Goal: Information Seeking & Learning: Check status

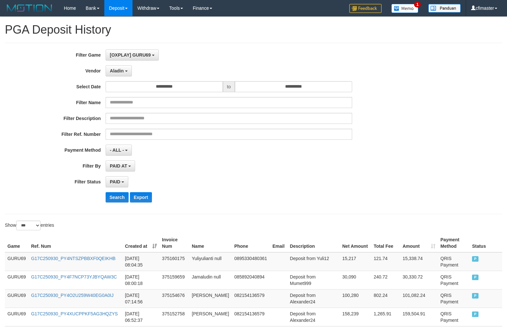
select select "**********"
select select "*"
select select "***"
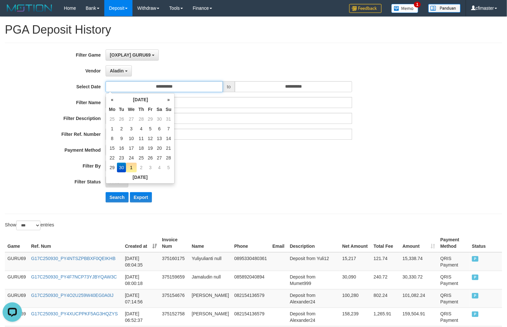
click at [157, 86] on input "**********" at bounding box center [164, 86] width 117 height 11
click at [109, 156] on td "22" at bounding box center [112, 158] width 10 height 10
type input "**********"
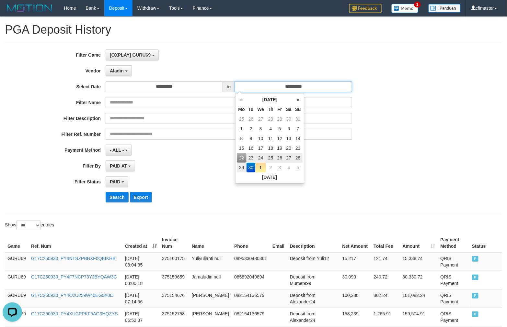
click at [288, 88] on input "**********" at bounding box center [293, 86] width 117 height 11
click at [299, 155] on td "28" at bounding box center [297, 158] width 9 height 10
type input "**********"
click at [118, 72] on span "Aladin" at bounding box center [117, 70] width 14 height 5
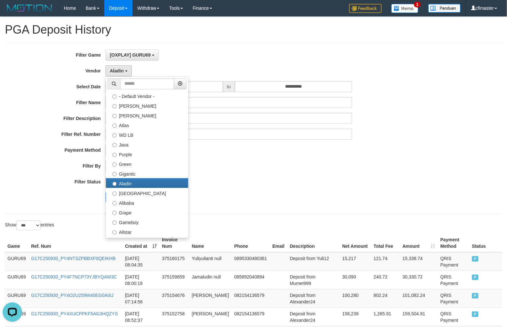
click at [257, 156] on div "**********" at bounding box center [211, 129] width 422 height 158
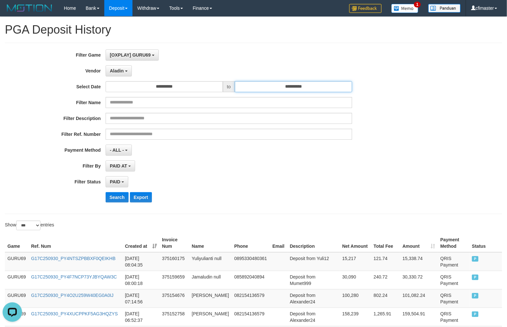
click at [267, 92] on input "**********" at bounding box center [293, 86] width 117 height 11
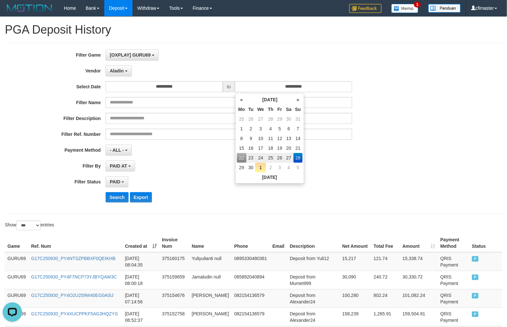
click at [298, 156] on td "28" at bounding box center [297, 158] width 9 height 10
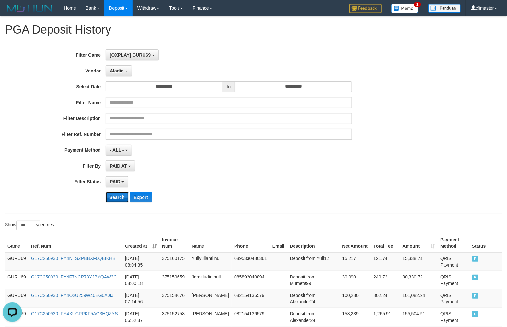
click at [112, 198] on button "Search" at bounding box center [117, 197] width 23 height 10
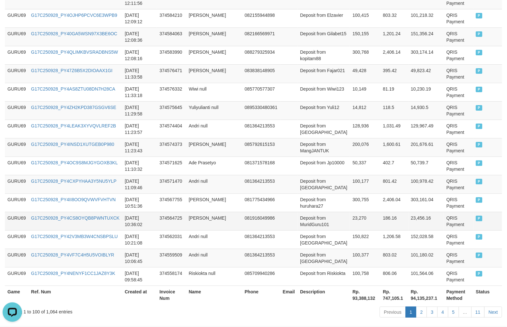
scroll to position [1843, 0]
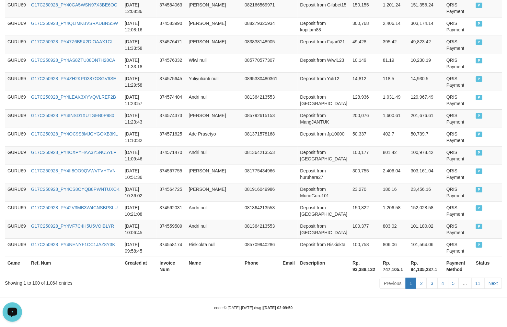
click at [350, 270] on th "Rp. 93,388,132" at bounding box center [365, 266] width 30 height 18
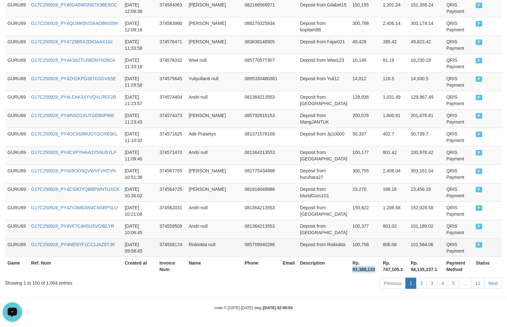
copy th "93,388,132"
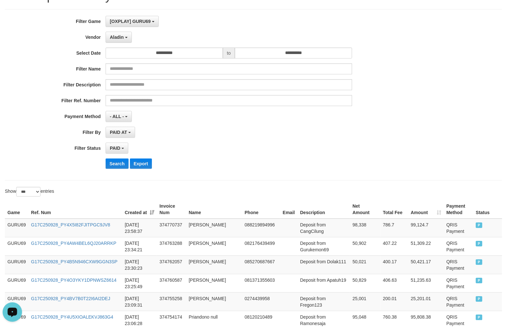
scroll to position [0, 0]
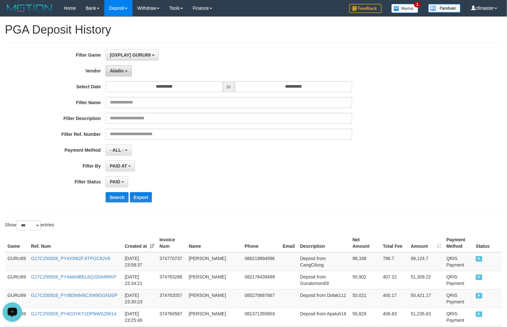
click at [121, 72] on span "Aladin" at bounding box center [117, 70] width 14 height 5
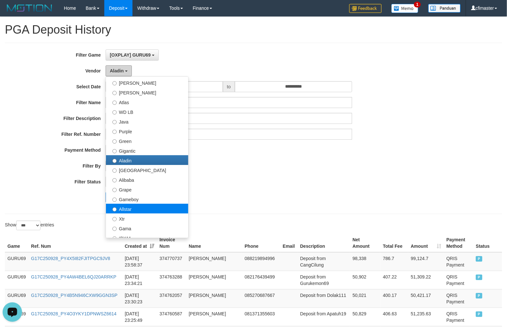
scroll to position [36, 0]
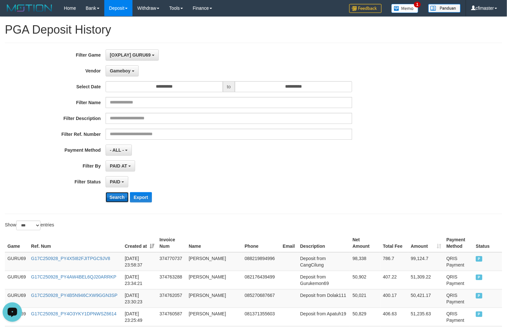
click at [121, 195] on button "Search" at bounding box center [117, 197] width 23 height 10
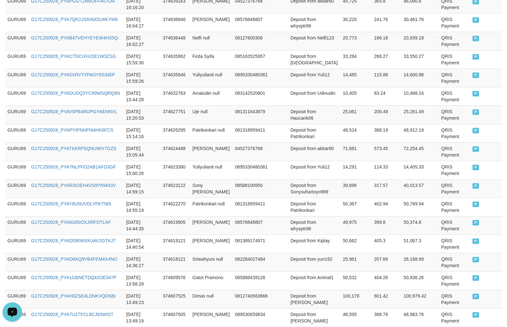
scroll to position [1835, 0]
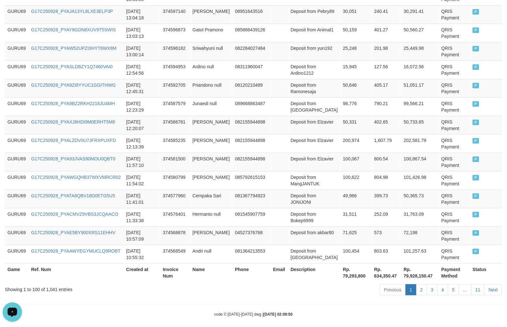
click at [340, 277] on th "Rp. 79,293,800" at bounding box center [355, 273] width 31 height 18
copy th "79,293,800"
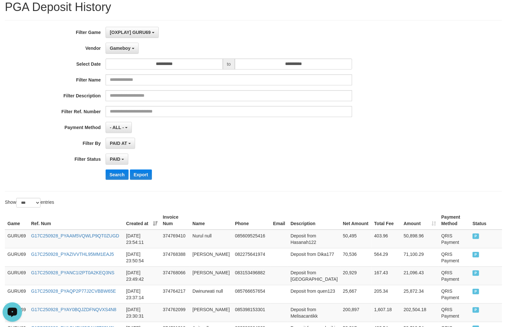
scroll to position [0, 0]
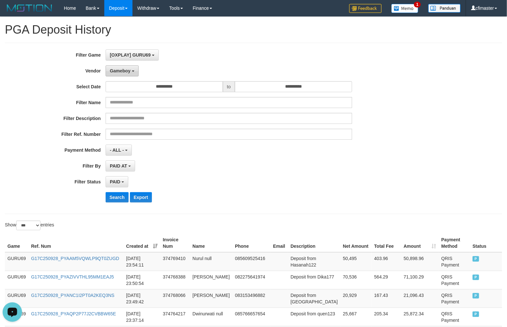
click at [116, 70] on span "Gameboy" at bounding box center [120, 70] width 21 height 5
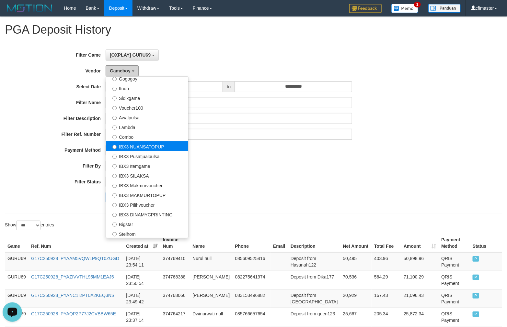
scroll to position [241, 0]
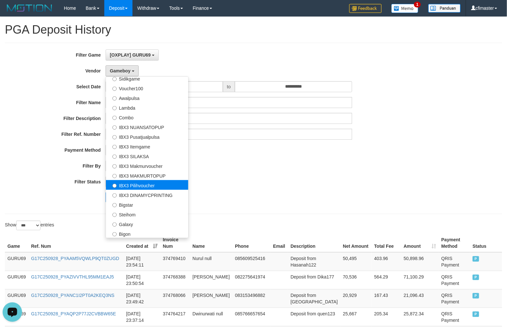
select select "**********"
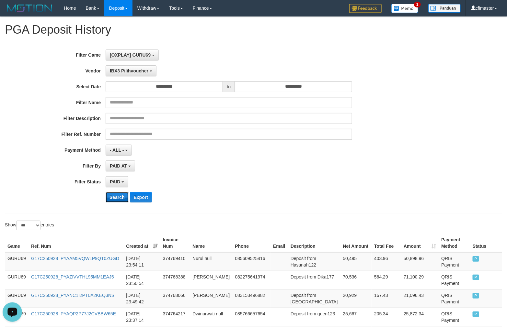
click at [118, 197] on button "Search" at bounding box center [117, 197] width 23 height 10
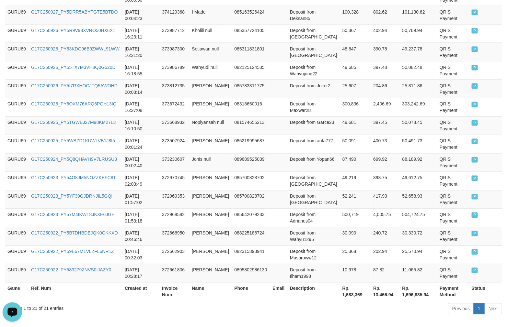
scroll to position [384, 0]
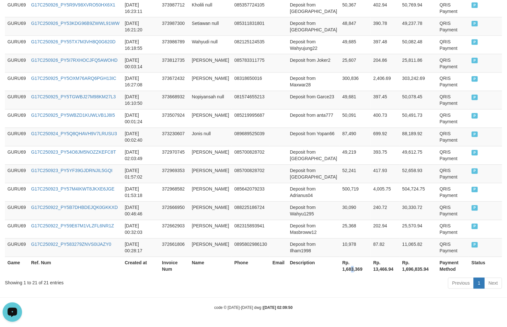
click at [344, 268] on th "Rp. 1,683,369" at bounding box center [355, 266] width 31 height 18
copy th "3"
click at [340, 266] on th "Rp. 1,683,369" at bounding box center [355, 266] width 31 height 18
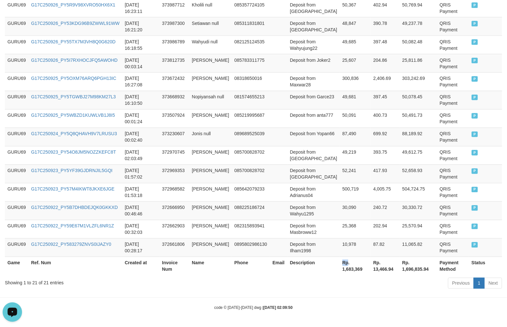
copy th "Rp"
click at [340, 270] on th "Rp. 1,683,369" at bounding box center [355, 266] width 31 height 18
copy th "Rp. 1,683,369"
click at [340, 270] on th "Rp. 1,683,369" at bounding box center [355, 266] width 31 height 18
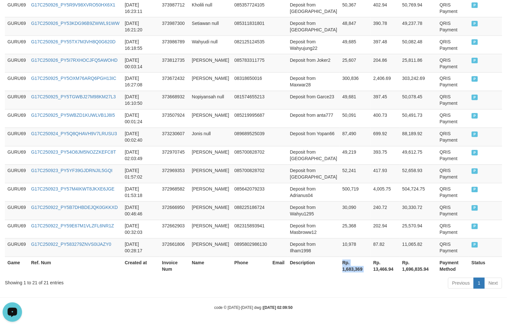
click at [340, 269] on th "Rp. 1,683,369" at bounding box center [355, 266] width 31 height 18
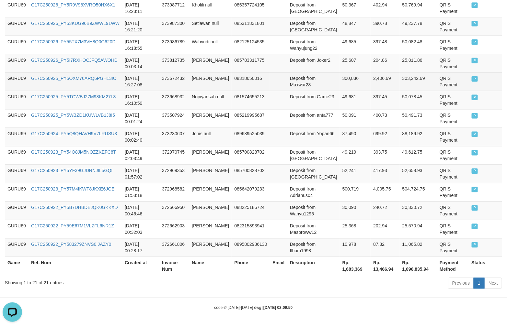
click at [462, 76] on td "QRIS Payment" at bounding box center [453, 82] width 32 height 18
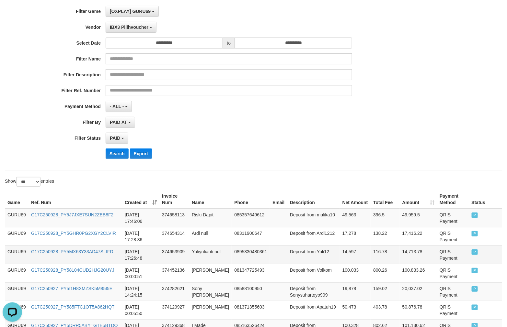
scroll to position [0, 0]
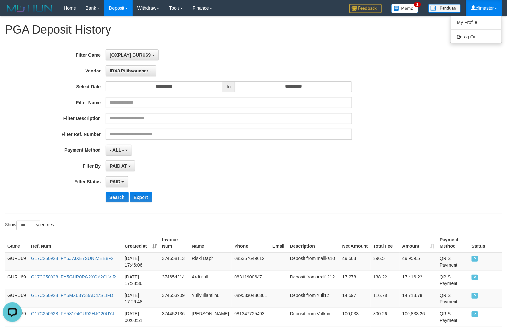
click at [482, 31] on ul "My Profile Log Out" at bounding box center [476, 29] width 52 height 27
click at [474, 33] on link "Log Out" at bounding box center [475, 37] width 51 height 8
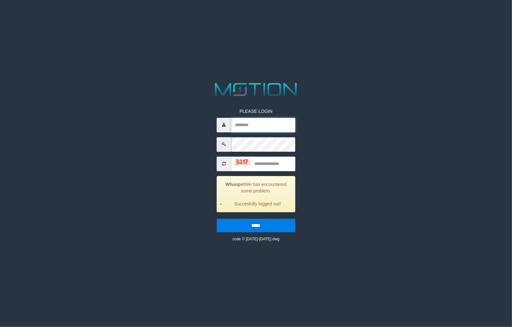
type input "*********"
click at [264, 169] on input "text" at bounding box center [263, 164] width 64 height 15
type input "****"
click at [217, 219] on input "*****" at bounding box center [256, 226] width 79 height 14
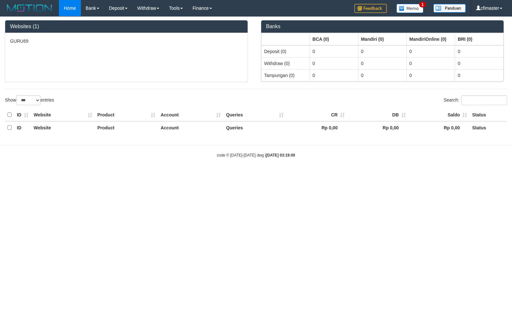
select select "***"
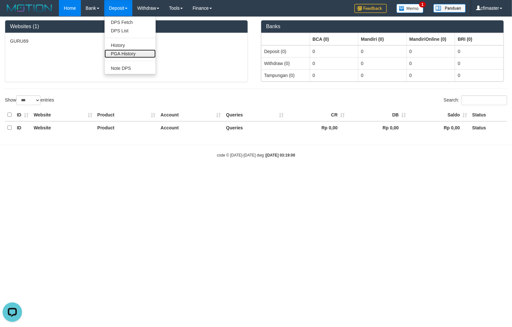
drag, startPoint x: 122, startPoint y: 54, endPoint x: 119, endPoint y: 56, distance: 3.6
click at [122, 54] on link "PGA History" at bounding box center [130, 54] width 51 height 8
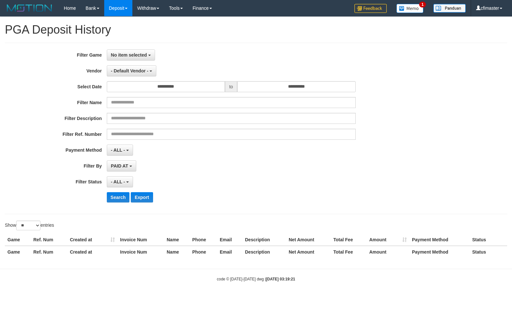
select select
select select "**"
click at [120, 54] on span "No item selected" at bounding box center [129, 54] width 36 height 5
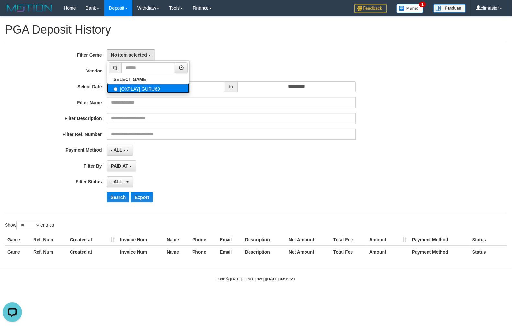
click at [138, 88] on label "[OXPLAY] GURU69" at bounding box center [148, 89] width 82 height 10
select select "****"
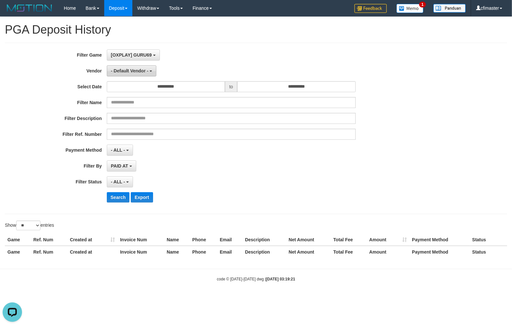
click at [125, 74] on button "- Default Vendor -" at bounding box center [132, 70] width 50 height 11
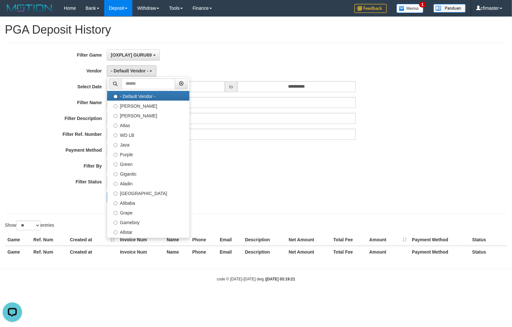
click at [282, 187] on div "- ALL - SELECT ALL - ALL - SELECT STATUS PENDING/UNPAID PAID CANCELED EXPIRED" at bounding box center [231, 181] width 249 height 11
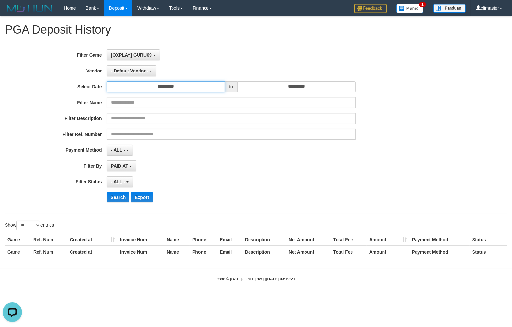
click at [177, 90] on input "**********" at bounding box center [166, 86] width 119 height 11
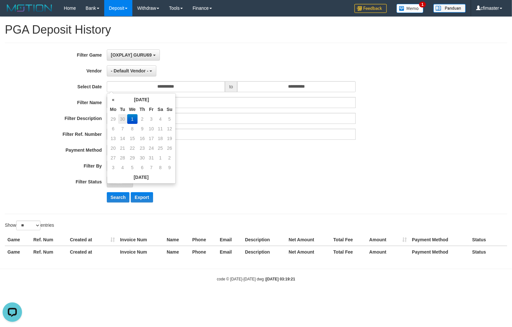
click at [123, 117] on td "30" at bounding box center [122, 119] width 9 height 10
click at [123, 117] on td "26" at bounding box center [122, 119] width 9 height 10
click at [134, 118] on td "30" at bounding box center [132, 119] width 11 height 10
click at [171, 98] on th "»" at bounding box center [169, 100] width 9 height 10
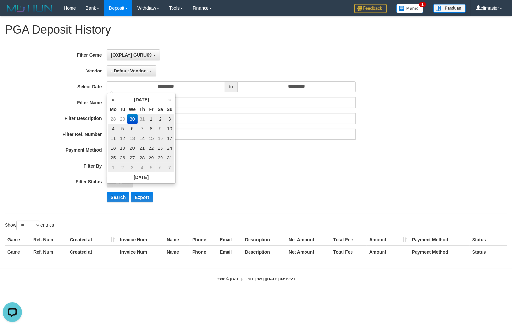
click at [171, 98] on th "»" at bounding box center [169, 100] width 9 height 10
click at [172, 98] on th "»" at bounding box center [169, 100] width 9 height 10
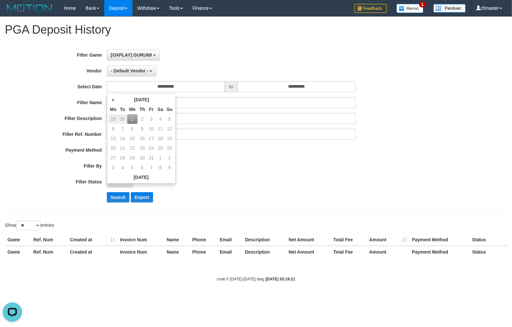
click at [121, 118] on td "30" at bounding box center [122, 119] width 9 height 10
type input "**********"
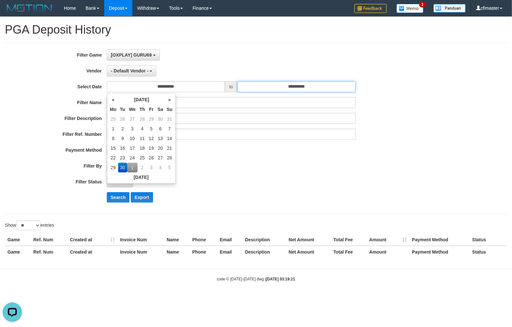
click at [263, 85] on input "**********" at bounding box center [296, 86] width 119 height 11
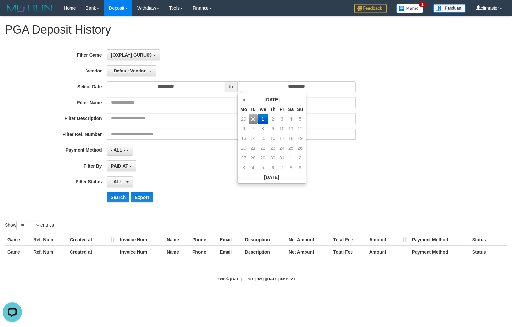
click at [254, 118] on td "30" at bounding box center [253, 119] width 9 height 10
type input "**********"
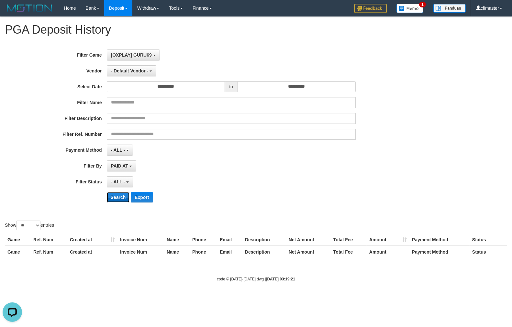
click at [120, 198] on button "Search" at bounding box center [118, 197] width 23 height 10
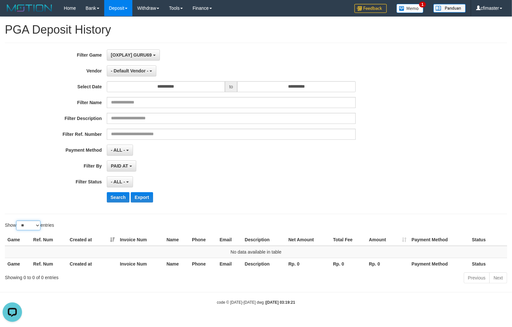
drag, startPoint x: 37, startPoint y: 224, endPoint x: 32, endPoint y: 222, distance: 6.0
click at [37, 224] on select "** ** ** ***" at bounding box center [28, 226] width 24 height 10
select select "***"
click at [17, 221] on select "** ** ** ***" at bounding box center [28, 226] width 24 height 10
click at [127, 182] on b "button" at bounding box center [127, 182] width 3 height 1
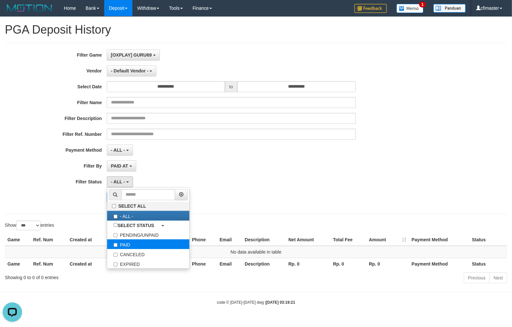
select select "*"
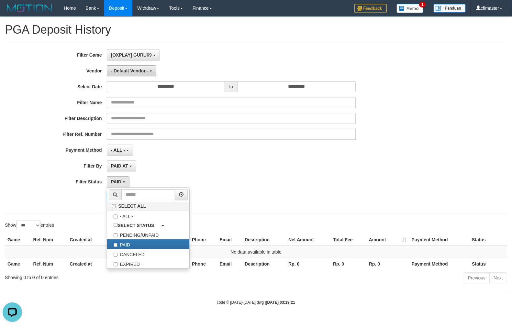
click at [135, 73] on span "- Default Vendor -" at bounding box center [130, 70] width 38 height 5
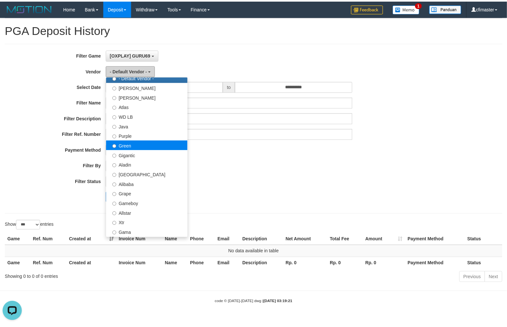
scroll to position [36, 0]
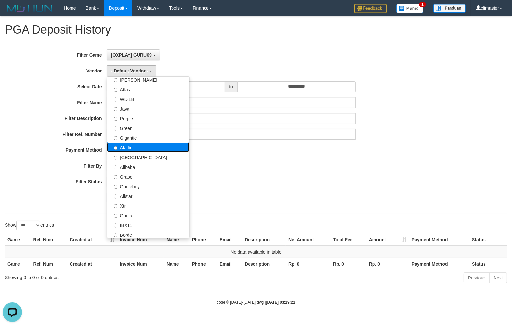
click at [131, 144] on label "Aladin" at bounding box center [148, 147] width 82 height 10
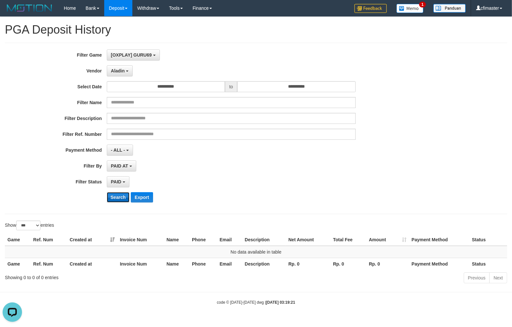
click at [111, 199] on button "Search" at bounding box center [118, 197] width 23 height 10
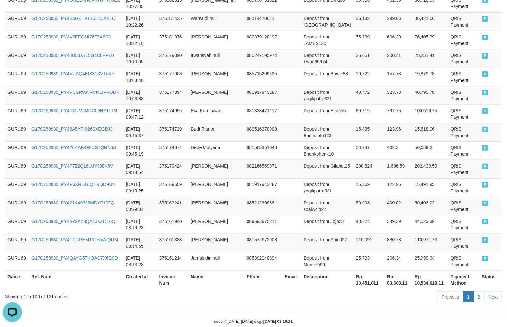
scroll to position [1843, 0]
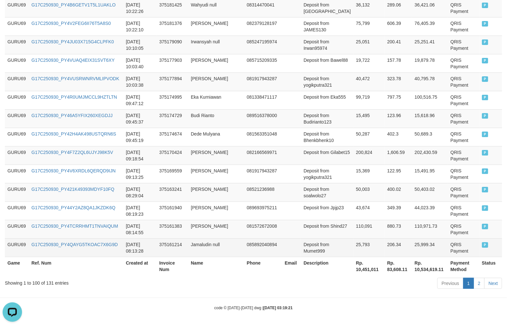
click at [482, 243] on span "P" at bounding box center [485, 246] width 6 height 6
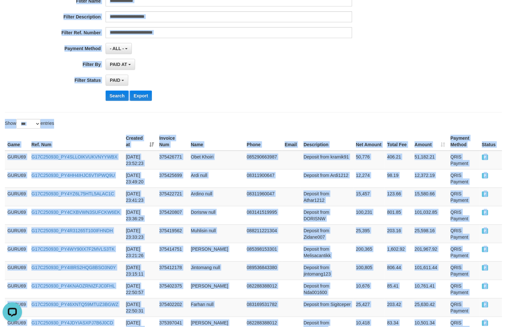
scroll to position [0, 0]
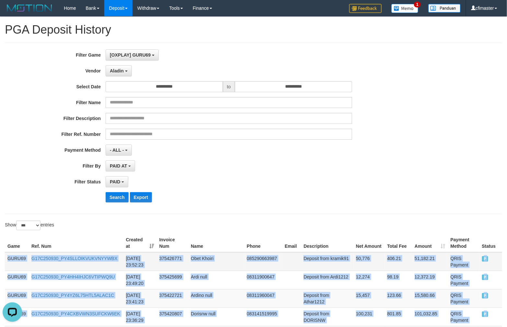
copy tbody "GURU69 G17C250930_PY4SLLOIKVUKVNYYWBX [DATE] 23:52:23 375426771 Obet Khoiri 085…"
drag, startPoint x: 482, startPoint y: 242, endPoint x: 7, endPoint y: 257, distance: 475.3
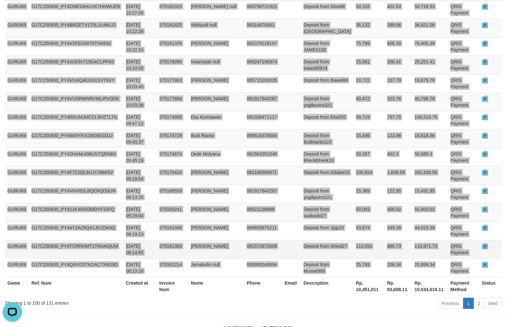
scroll to position [1843, 0]
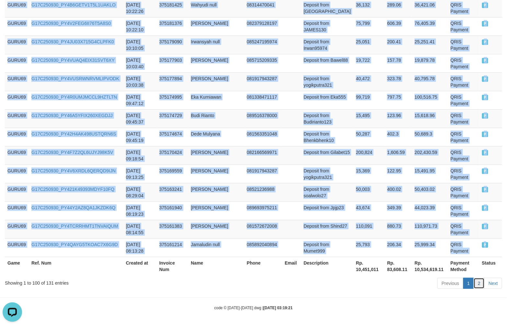
click at [480, 283] on link "2" at bounding box center [478, 283] width 11 height 11
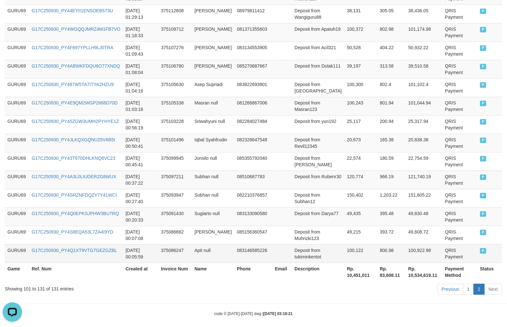
click at [480, 248] on span "P" at bounding box center [483, 251] width 6 height 6
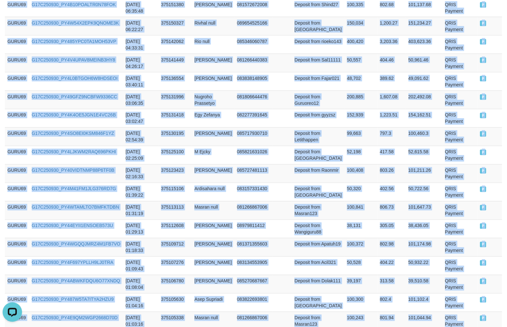
scroll to position [0, 0]
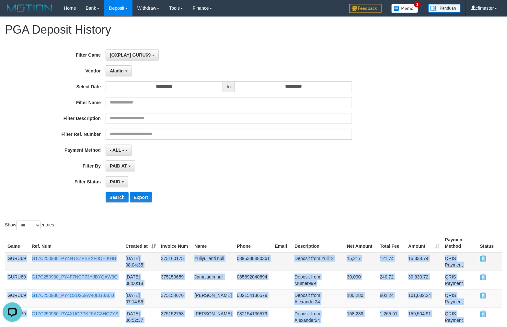
copy tbody "GURU69 G17C250930_PY4NTSZPBBXF0QEIKHB [DATE] 08:04:35 375160175 Yuliyulianti nu…"
drag, startPoint x: 479, startPoint y: 243, endPoint x: 12, endPoint y: 251, distance: 467.6
click at [124, 71] on button "Aladin" at bounding box center [119, 70] width 26 height 11
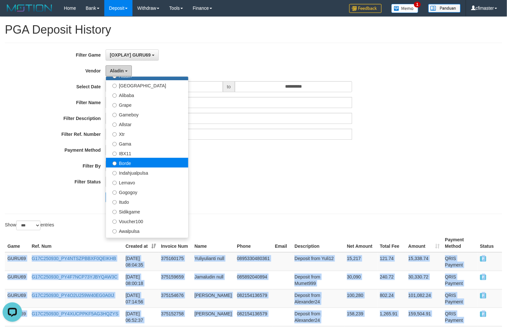
scroll to position [72, 0]
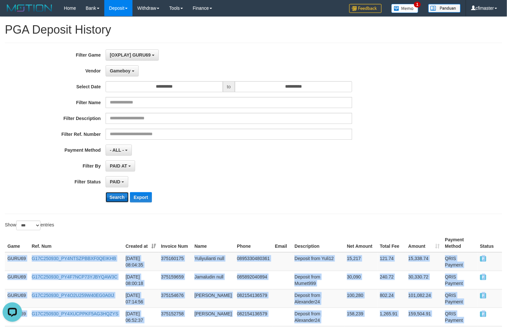
click at [122, 198] on button "Search" at bounding box center [117, 197] width 23 height 10
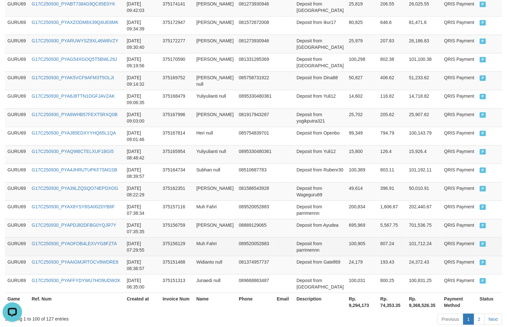
scroll to position [1837, 0]
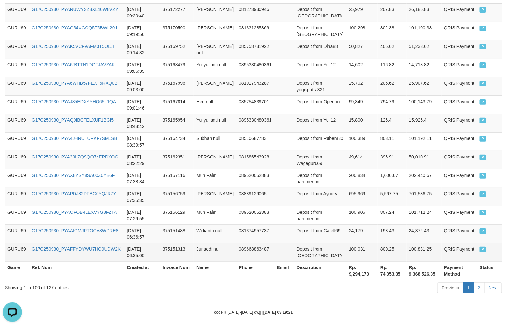
click at [480, 247] on span "P" at bounding box center [483, 250] width 6 height 6
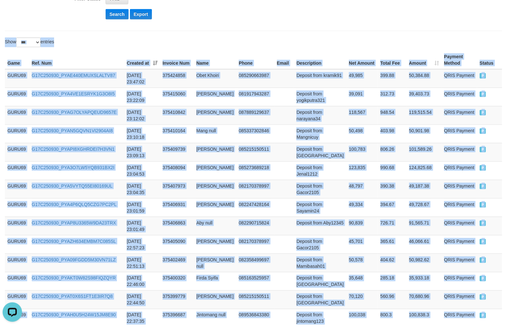
scroll to position [0, 0]
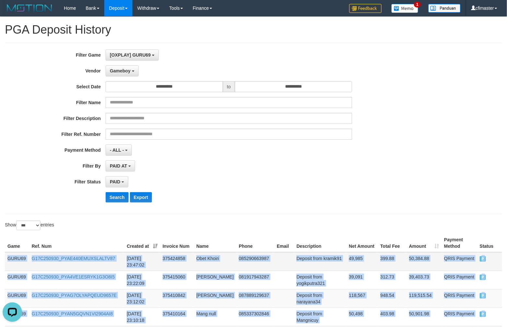
copy tbody "GURU69 G17C250930_PYAE440EMUXSLALTV87 [DATE] 23:47:02 375424858 Obet Khoiri 085…"
drag, startPoint x: 478, startPoint y: 243, endPoint x: 8, endPoint y: 249, distance: 469.6
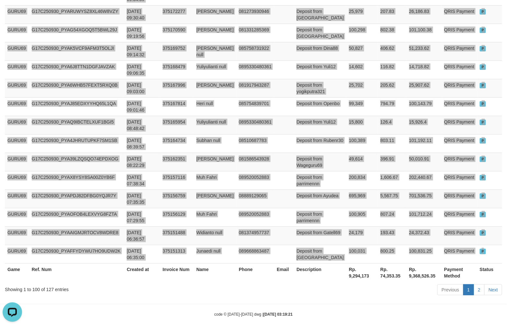
scroll to position [1837, 0]
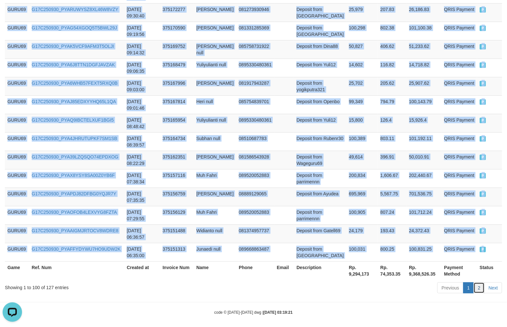
click at [478, 283] on link "2" at bounding box center [478, 288] width 11 height 11
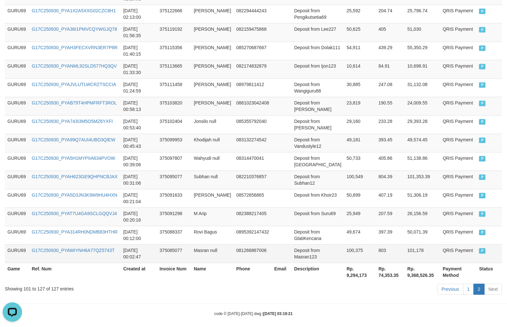
click at [479, 248] on span "P" at bounding box center [482, 251] width 6 height 6
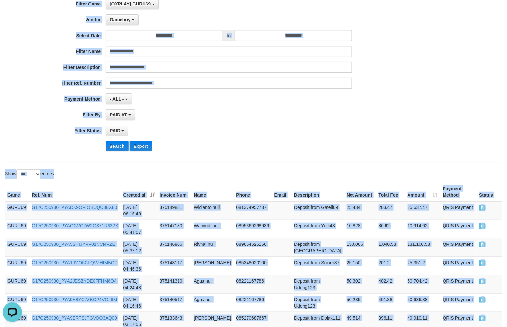
scroll to position [0, 0]
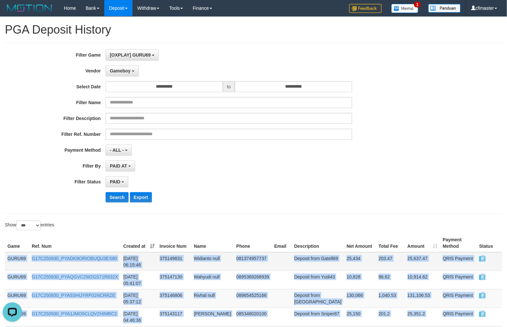
copy tbody "GURU69 G17C250930_PYADK9ORIOBUQU3EX80 [DATE] 06:15:46 375149831 Widianto null 0…"
drag, startPoint x: 479, startPoint y: 244, endPoint x: 0, endPoint y: 251, distance: 478.6
click at [122, 72] on span "Gameboy" at bounding box center [120, 70] width 21 height 5
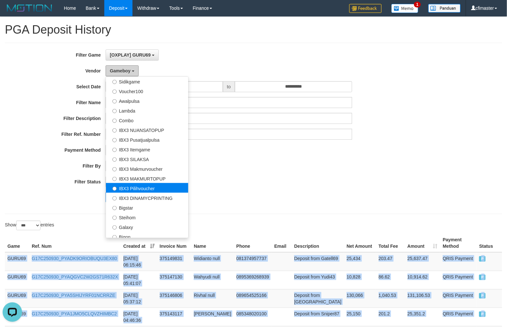
scroll to position [241, 0]
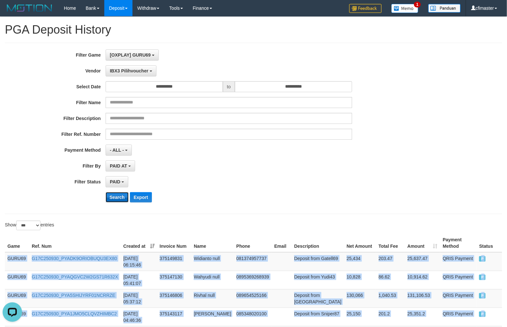
click at [115, 197] on button "Search" at bounding box center [117, 197] width 23 height 10
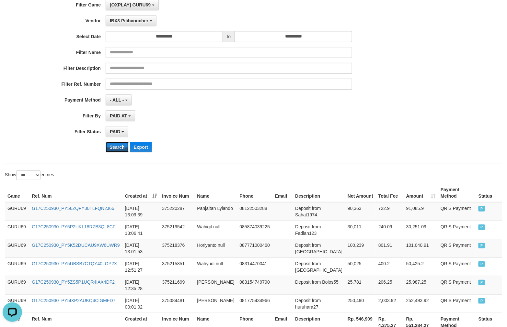
scroll to position [100, 0]
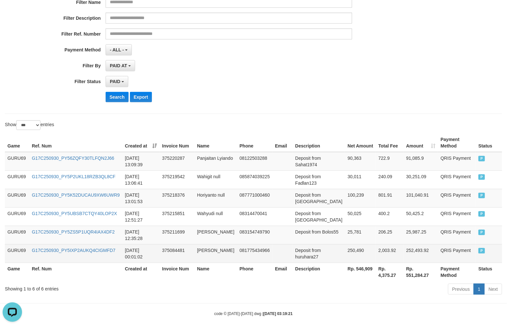
click at [478, 248] on span "P" at bounding box center [481, 251] width 6 height 6
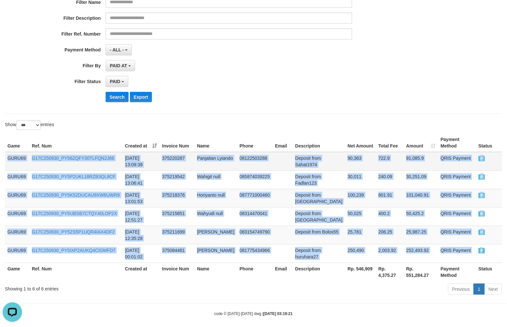
copy tbody "GURU69 G17C250930_PY56ZQFY30TLFQN2J66 [DATE] 13:09:39 375220287 Panjaitan Lyian…"
drag, startPoint x: 477, startPoint y: 244, endPoint x: 15, endPoint y: 147, distance: 472.2
click at [17, 152] on tbody "GURU69 G17C250930_PY56ZQFY30TLFQN2J66 [DATE] 13:09:39 375220287 Panjaitan Lyian…" at bounding box center [253, 207] width 497 height 111
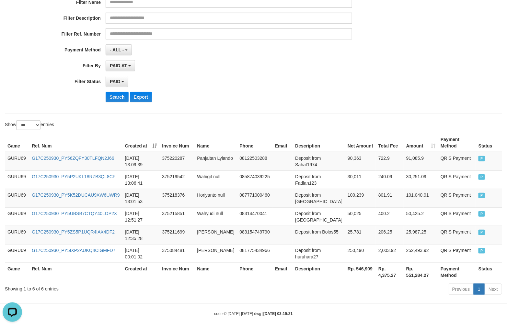
click at [478, 102] on div "**********" at bounding box center [253, 28] width 507 height 158
click at [345, 263] on th "Rp. 546,909" at bounding box center [360, 272] width 31 height 18
copy th "546,909"
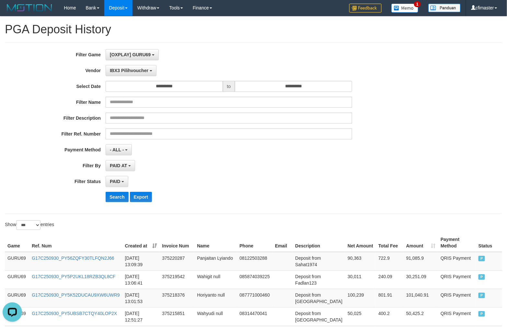
scroll to position [0, 0]
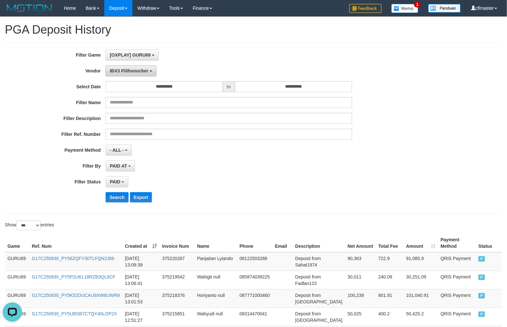
click at [134, 69] on span "IBX3 Pilihvoucher" at bounding box center [129, 70] width 39 height 5
click at [113, 199] on button "Search" at bounding box center [117, 197] width 23 height 10
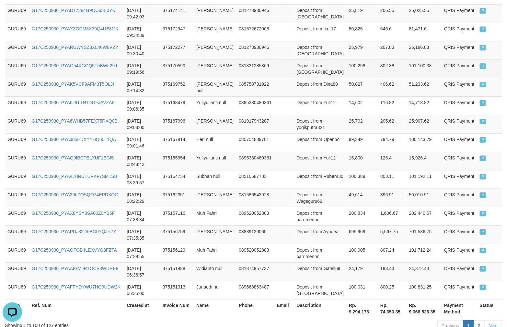
scroll to position [1837, 0]
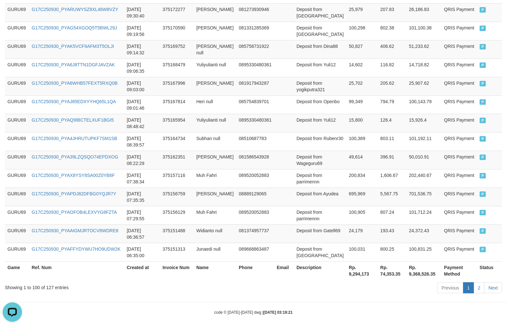
click at [346, 264] on th "Rp. 9,294,173" at bounding box center [361, 271] width 31 height 18
copy th "9,294,173"
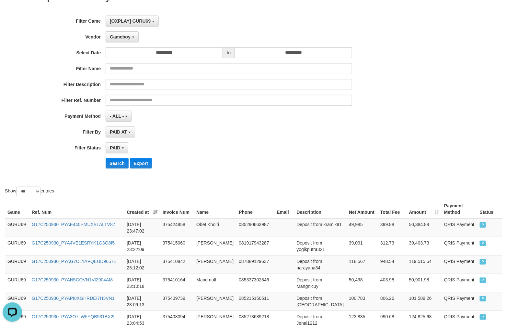
scroll to position [0, 0]
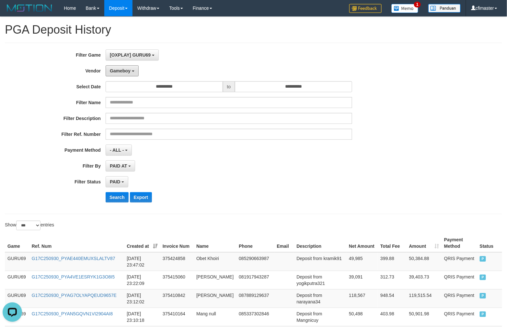
drag, startPoint x: 122, startPoint y: 74, endPoint x: 121, endPoint y: 78, distance: 5.0
click at [122, 74] on button "Gameboy" at bounding box center [122, 70] width 33 height 11
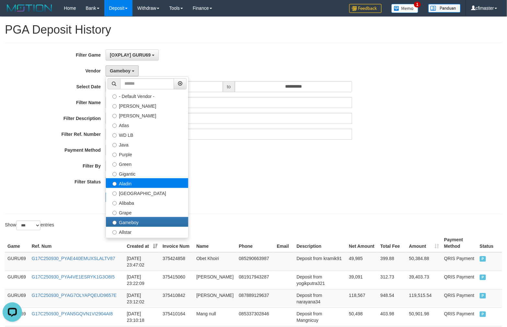
select select "**********"
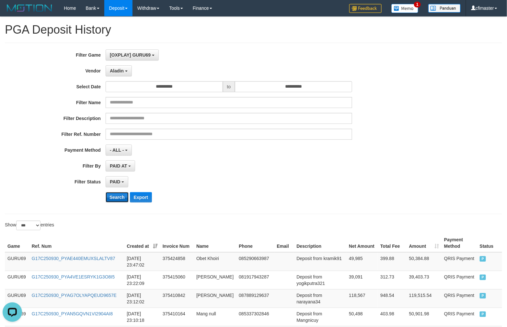
click at [115, 197] on button "Search" at bounding box center [117, 197] width 23 height 10
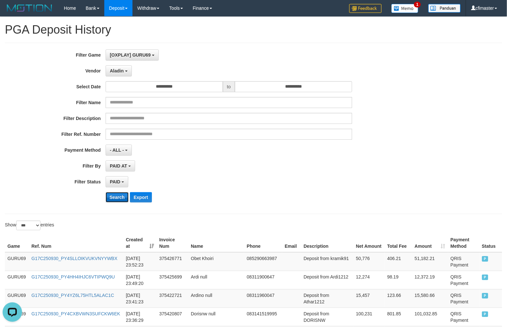
click at [115, 198] on button "Search" at bounding box center [117, 197] width 23 height 10
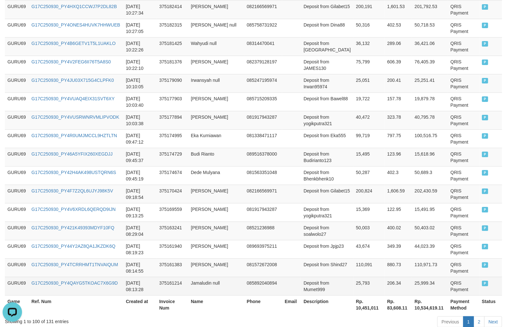
scroll to position [1843, 0]
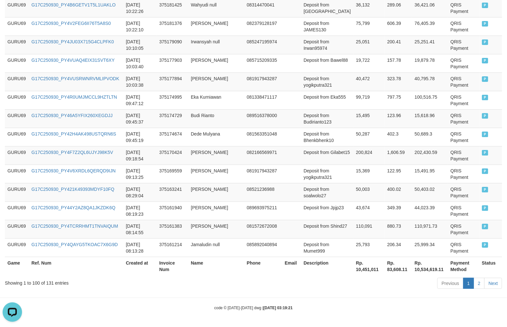
click at [353, 272] on th "Rp. 10,451,011" at bounding box center [368, 266] width 31 height 18
copy th "10,451,011"
click at [353, 272] on th "Rp. 10,451,011" at bounding box center [368, 266] width 31 height 18
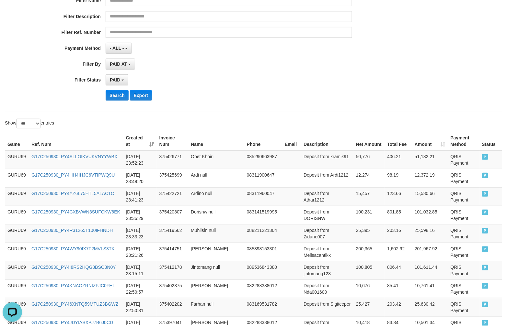
scroll to position [0, 0]
